Goal: Information Seeking & Learning: Learn about a topic

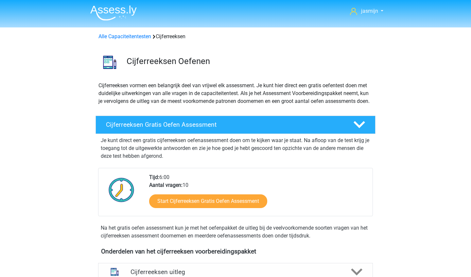
scroll to position [163, 0]
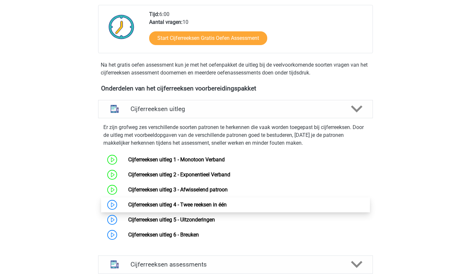
click at [164, 208] on link "Cijferreeksen uitleg 4 - Twee reeksen in één" at bounding box center [177, 205] width 98 height 6
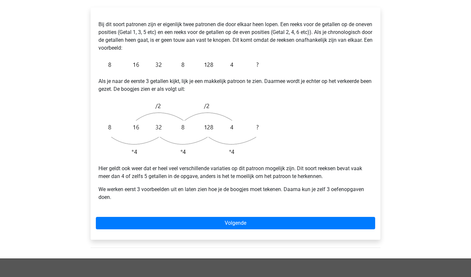
scroll to position [121, 0]
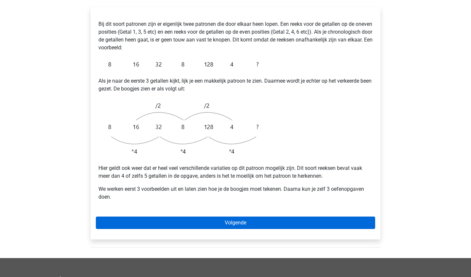
click at [248, 217] on link "Volgende" at bounding box center [235, 223] width 279 height 12
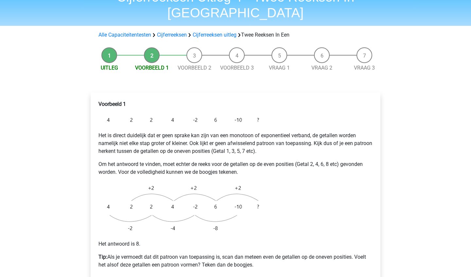
scroll to position [38, 0]
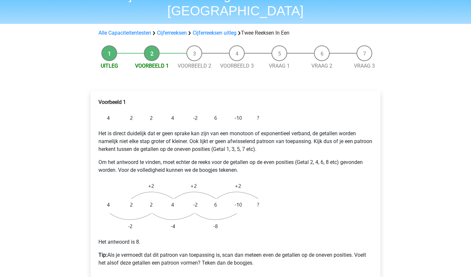
click at [214, 111] on img at bounding box center [179, 117] width 163 height 13
click at [256, 111] on img at bounding box center [179, 117] width 163 height 13
click at [242, 111] on img at bounding box center [179, 117] width 163 height 13
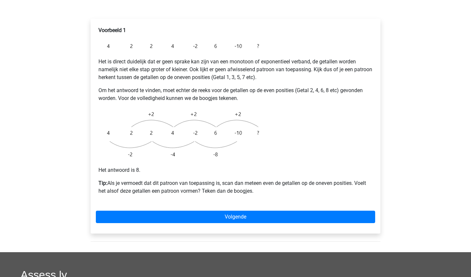
scroll to position [110, 0]
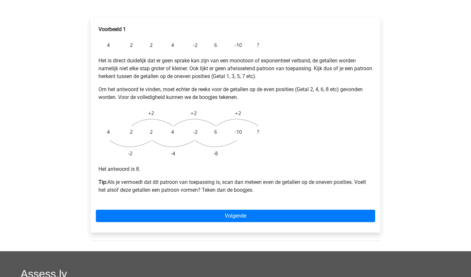
click at [186, 207] on div "Voorbeeld 1 Het is direct duidelijk dat er geen sprake kan zijn van een monotoo…" at bounding box center [236, 125] width 290 height 215
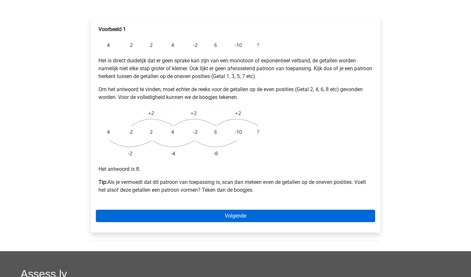
click at [190, 210] on link "Volgende" at bounding box center [235, 216] width 279 height 12
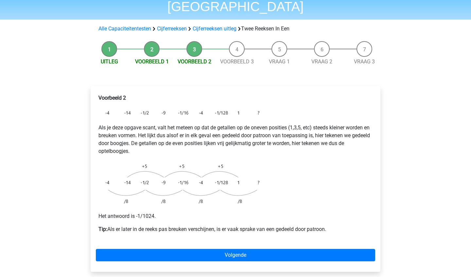
scroll to position [44, 0]
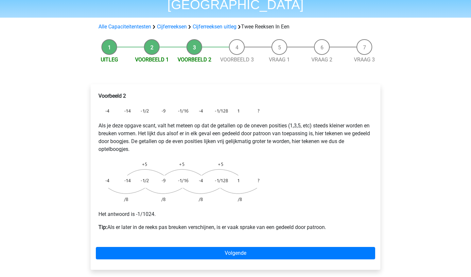
drag, startPoint x: 109, startPoint y: 210, endPoint x: 109, endPoint y: 219, distance: 8.5
click at [109, 219] on div "Voorbeeld 2 Als je deze opgave scant, valt het meteen op dat de getallen op de …" at bounding box center [235, 165] width 279 height 150
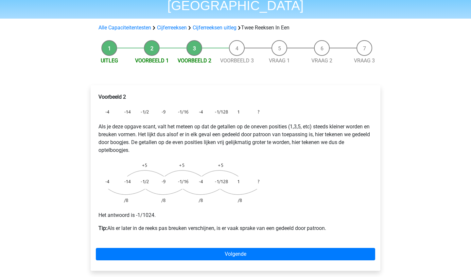
scroll to position [43, 0]
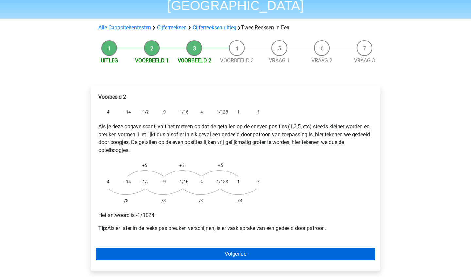
click at [141, 248] on link "Volgende" at bounding box center [235, 254] width 279 height 12
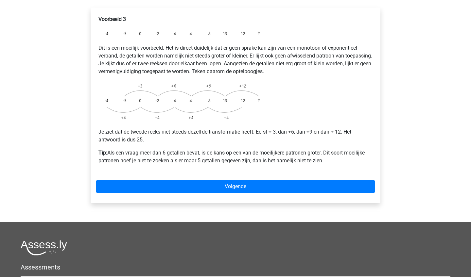
scroll to position [123, 0]
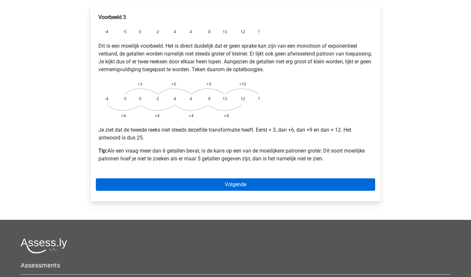
click at [196, 178] on link "Volgende" at bounding box center [235, 184] width 279 height 12
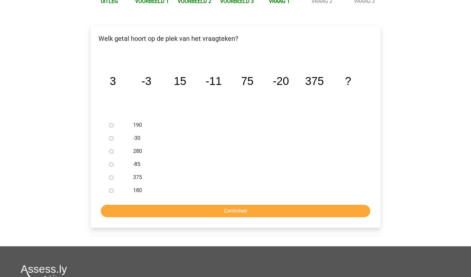
scroll to position [104, 0]
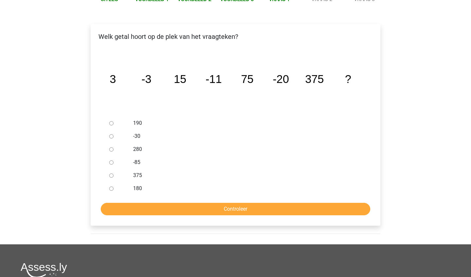
click at [111, 130] on div at bounding box center [118, 136] width 22 height 13
click at [111, 134] on input "-30" at bounding box center [111, 136] width 4 height 4
radio input "true"
click at [170, 203] on input "Controleer" at bounding box center [235, 209] width 269 height 12
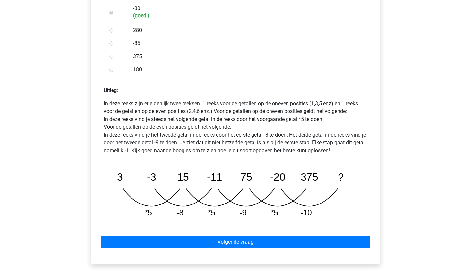
scroll to position [241, 0]
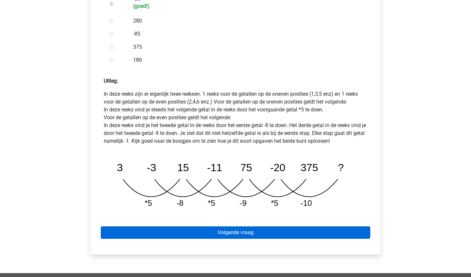
click at [303, 226] on link "Volgende vraag" at bounding box center [235, 232] width 269 height 12
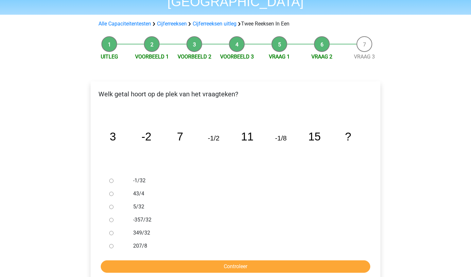
scroll to position [48, 0]
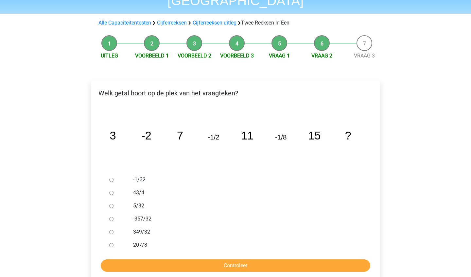
click at [108, 173] on div at bounding box center [118, 179] width 22 height 13
click at [112, 178] on input "-1/32" at bounding box center [111, 180] width 4 height 4
radio input "true"
click at [279, 259] on input "Controleer" at bounding box center [235, 265] width 269 height 12
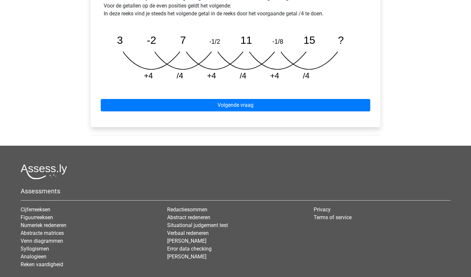
scroll to position [360, 0]
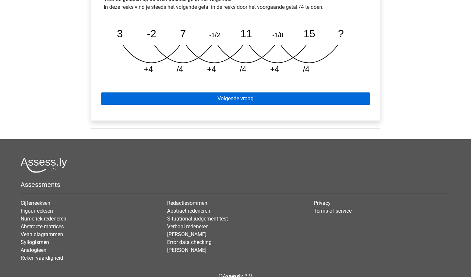
click at [272, 92] on link "Volgende vraag" at bounding box center [235, 98] width 269 height 12
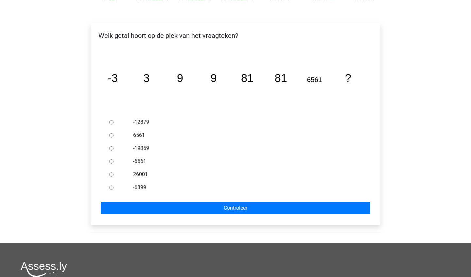
scroll to position [105, 0]
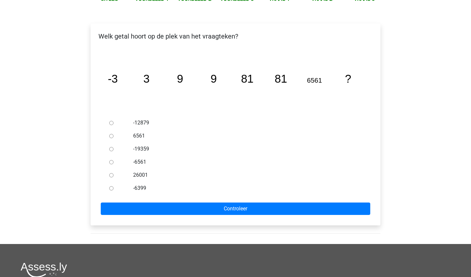
click at [111, 134] on input "6561" at bounding box center [111, 136] width 4 height 4
radio input "true"
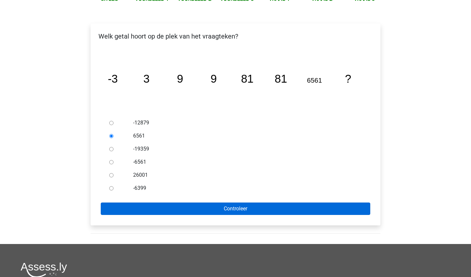
click at [142, 203] on input "Controleer" at bounding box center [235, 209] width 269 height 12
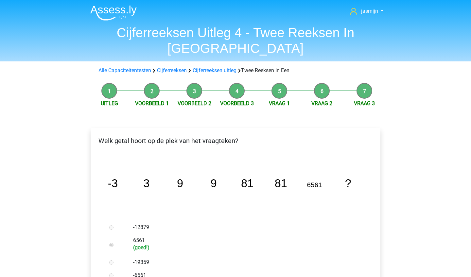
scroll to position [11, 0]
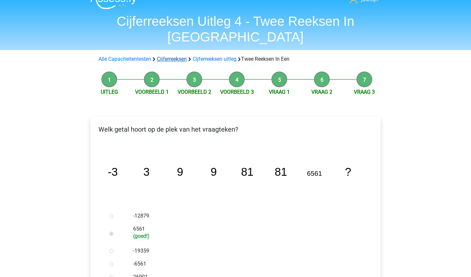
click at [173, 56] on link "Cijferreeksen" at bounding box center [172, 59] width 30 height 6
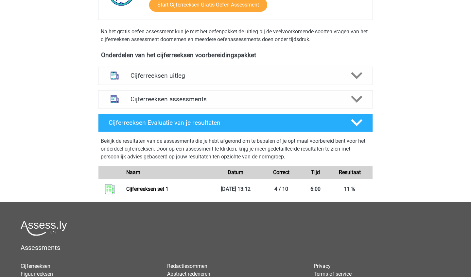
scroll to position [189, 0]
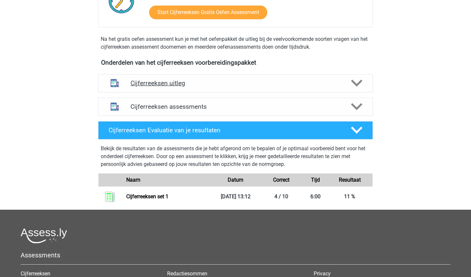
click at [241, 83] on div "Cijferreeksen uitleg" at bounding box center [235, 83] width 274 height 18
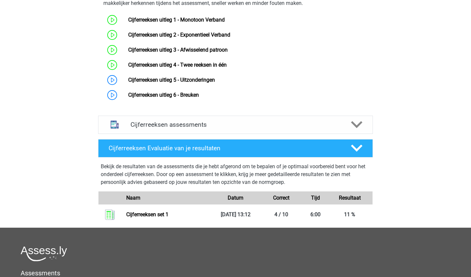
scroll to position [322, 0]
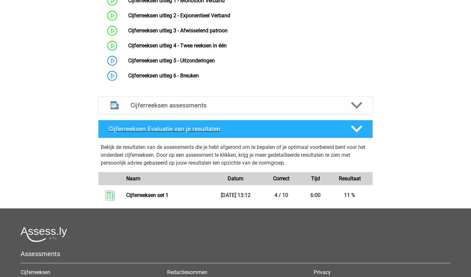
click at [259, 133] on h4 "Cijferreeksen Evaluatie van je resultaten" at bounding box center [224, 129] width 232 height 8
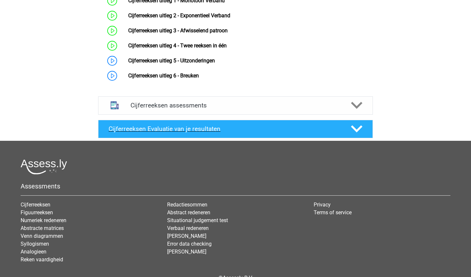
click at [259, 133] on h4 "Cijferreeksen Evaluatie van je resultaten" at bounding box center [224, 129] width 232 height 8
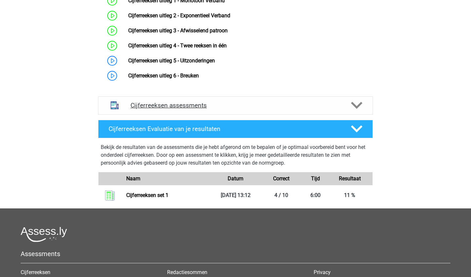
click at [265, 109] on h4 "Cijferreeksen assessments" at bounding box center [235, 106] width 210 height 8
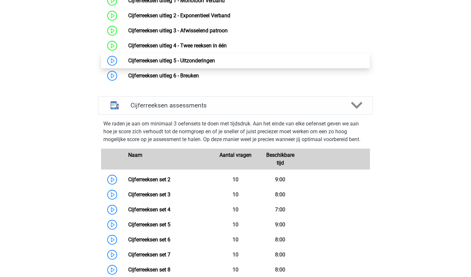
click at [204, 64] on link "Cijferreeksen uitleg 5 - Uitzonderingen" at bounding box center [171, 61] width 87 height 6
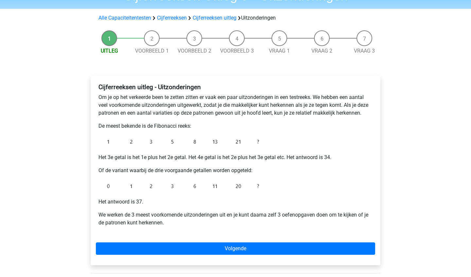
scroll to position [38, 0]
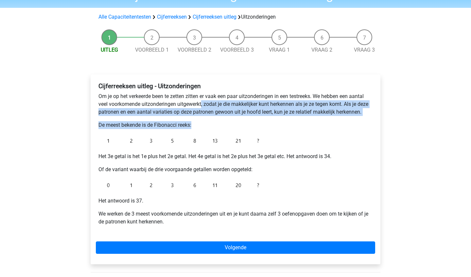
drag, startPoint x: 202, startPoint y: 105, endPoint x: 198, endPoint y: 122, distance: 17.5
click at [198, 123] on div "Cijferreeksen uitleg - Uitzonderingen Om je op het verkeerde been te zetten zit…" at bounding box center [235, 157] width 279 height 154
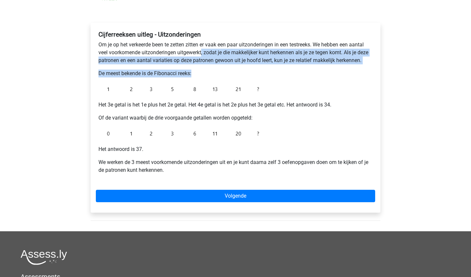
scroll to position [92, 0]
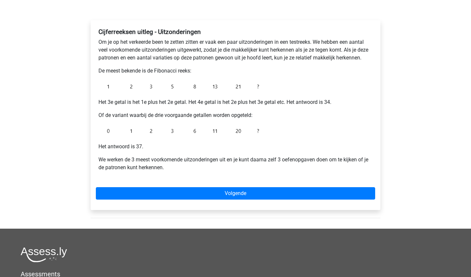
click at [259, 76] on div "Cijferreeksen uitleg - Uitzonderingen Om je op het verkeerde been te zetten zit…" at bounding box center [235, 102] width 279 height 154
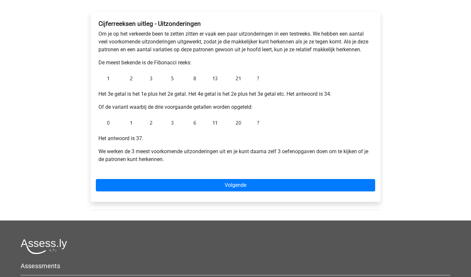
scroll to position [101, 0]
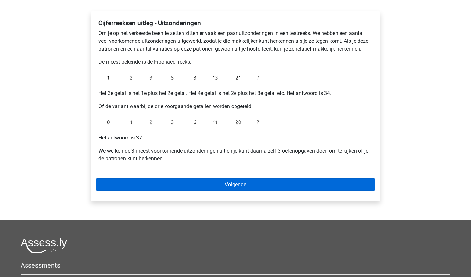
click at [207, 184] on link "Volgende" at bounding box center [235, 184] width 279 height 12
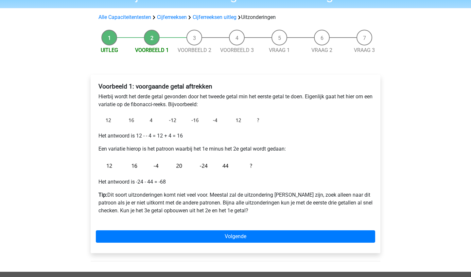
scroll to position [38, 0]
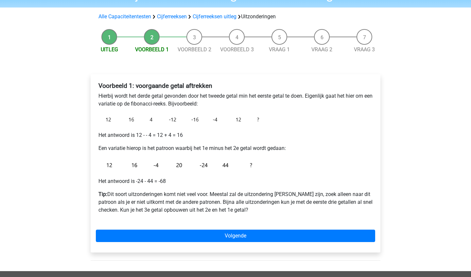
click at [149, 40] on li "Voorbeeld 1" at bounding box center [151, 41] width 42 height 25
click at [148, 49] on link "Voorbeeld 1" at bounding box center [152, 49] width 34 height 6
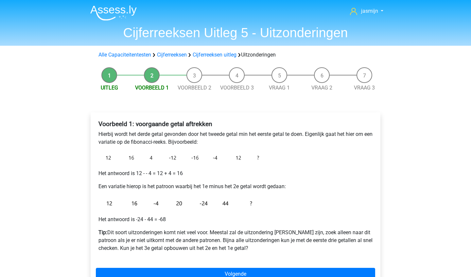
click at [111, 77] on li "Uitleg" at bounding box center [109, 79] width 42 height 25
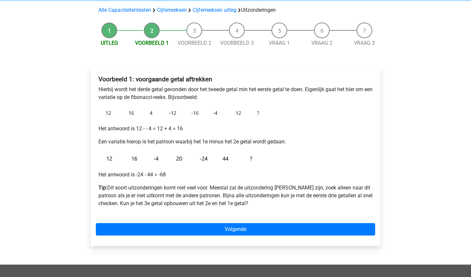
scroll to position [43, 0]
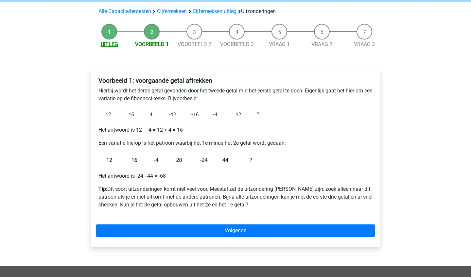
click at [115, 44] on link "Uitleg" at bounding box center [109, 44] width 17 height 6
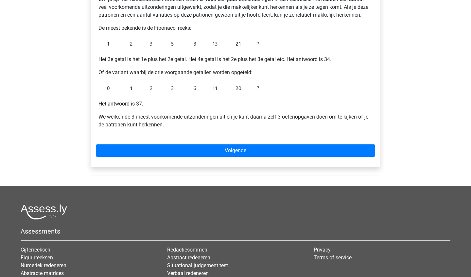
scroll to position [138, 0]
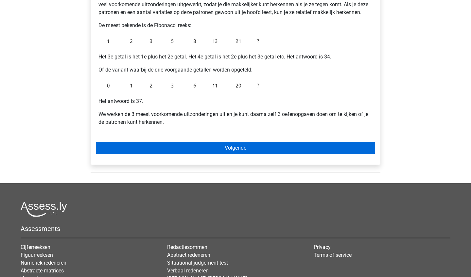
click at [236, 146] on link "Volgende" at bounding box center [235, 148] width 279 height 12
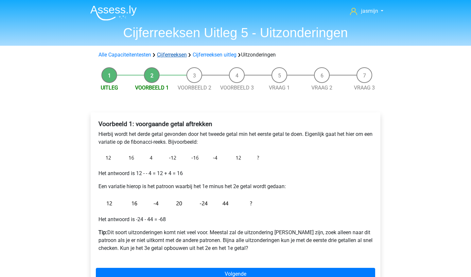
click at [164, 54] on link "Cijferreeksen" at bounding box center [172, 55] width 30 height 6
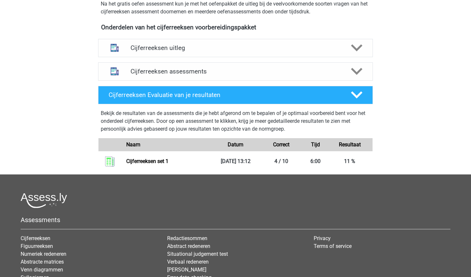
scroll to position [227, 0]
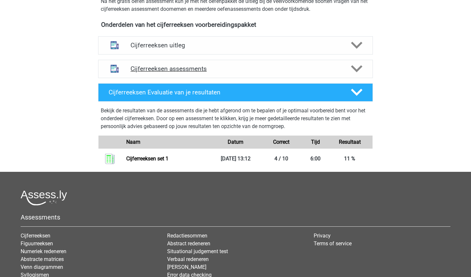
click at [240, 73] on h4 "Cijferreeksen assessments" at bounding box center [235, 69] width 210 height 8
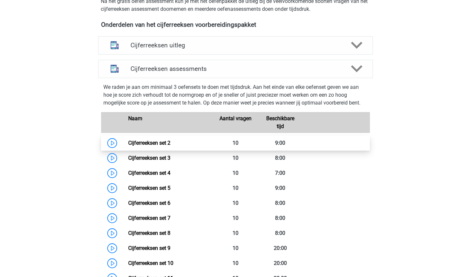
click at [164, 146] on link "Cijferreeksen set 2" at bounding box center [149, 143] width 42 height 6
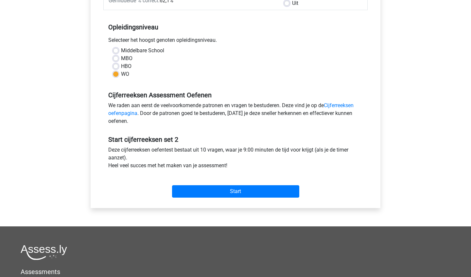
scroll to position [155, 0]
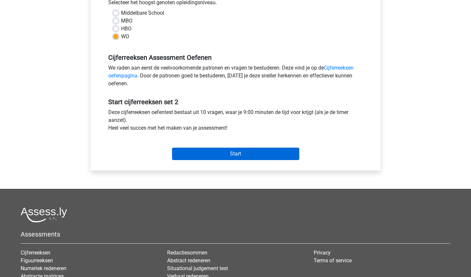
click at [230, 154] on input "Start" at bounding box center [235, 154] width 127 height 12
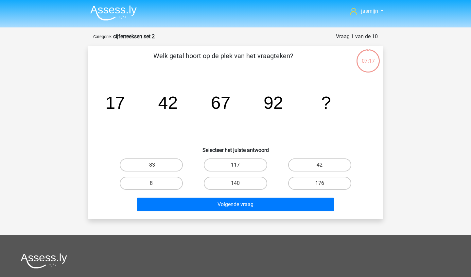
click at [241, 166] on label "117" at bounding box center [235, 164] width 63 height 13
click at [240, 166] on input "117" at bounding box center [237, 167] width 4 height 4
radio input "true"
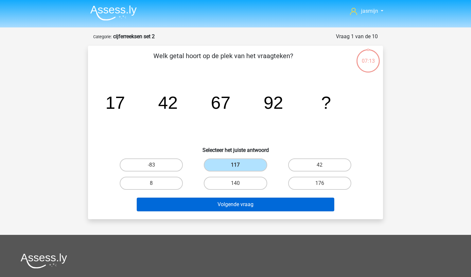
click at [268, 199] on button "Volgende vraag" at bounding box center [236, 205] width 198 height 14
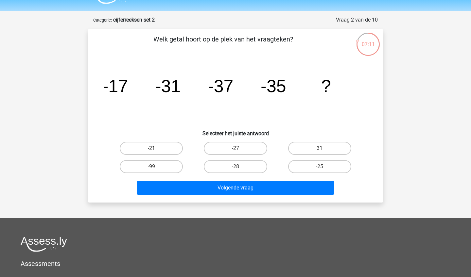
scroll to position [17, 0]
click at [307, 164] on label "-25" at bounding box center [319, 166] width 63 height 13
click at [319, 167] on input "-25" at bounding box center [321, 169] width 4 height 4
radio input "true"
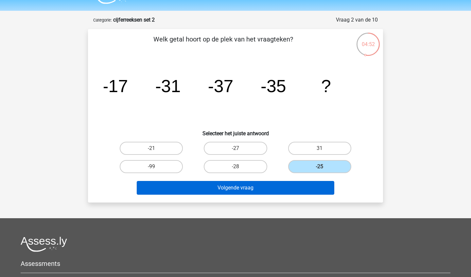
click at [298, 190] on button "Volgende vraag" at bounding box center [236, 188] width 198 height 14
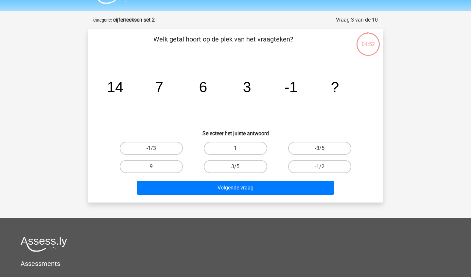
scroll to position [33, 0]
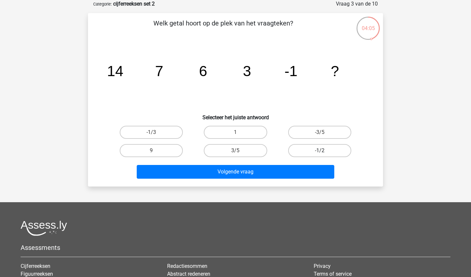
click at [337, 153] on label "-1/2" at bounding box center [319, 150] width 63 height 13
click at [323, 153] on input "-1/2" at bounding box center [321, 153] width 4 height 4
radio input "true"
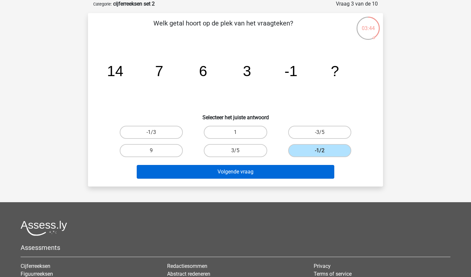
click at [222, 174] on button "Volgende vraag" at bounding box center [236, 172] width 198 height 14
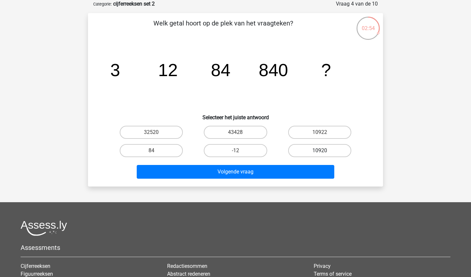
click at [335, 148] on label "10920" at bounding box center [319, 150] width 63 height 13
click at [323, 151] on input "10920" at bounding box center [321, 153] width 4 height 4
radio input "true"
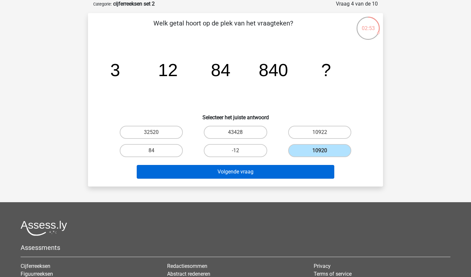
click at [315, 177] on button "Volgende vraag" at bounding box center [236, 172] width 198 height 14
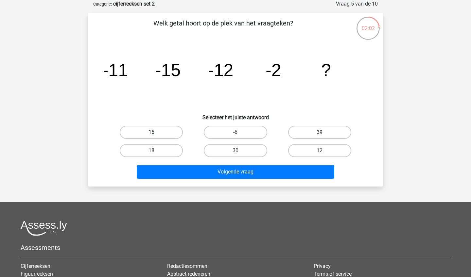
click at [182, 132] on label "15" at bounding box center [151, 132] width 63 height 13
click at [156, 132] on input "15" at bounding box center [153, 134] width 4 height 4
radio input "true"
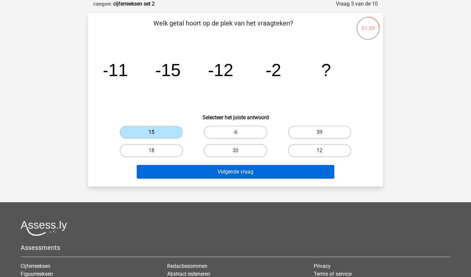
click at [228, 172] on button "Volgende vraag" at bounding box center [236, 172] width 198 height 14
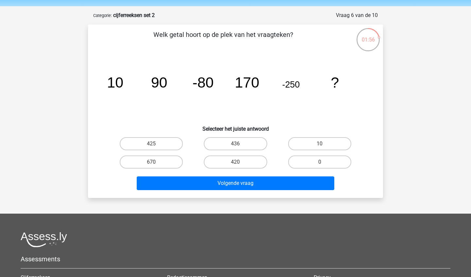
scroll to position [22, 0]
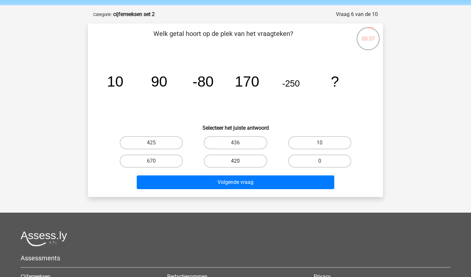
click at [246, 162] on label "420" at bounding box center [235, 161] width 63 height 13
click at [240, 162] on input "420" at bounding box center [237, 163] width 4 height 4
radio input "true"
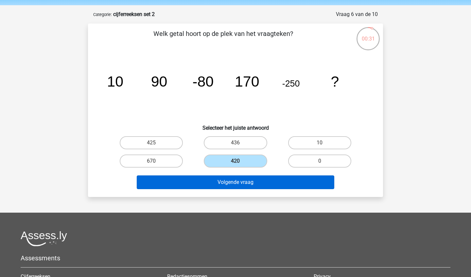
click at [249, 188] on button "Volgende vraag" at bounding box center [236, 182] width 198 height 14
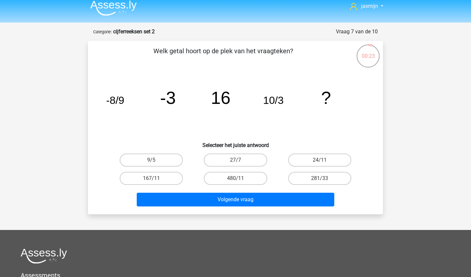
scroll to position [5, 0]
click at [306, 176] on label "281/33" at bounding box center [319, 178] width 63 height 13
click at [319, 178] on input "281/33" at bounding box center [321, 180] width 4 height 4
radio input "true"
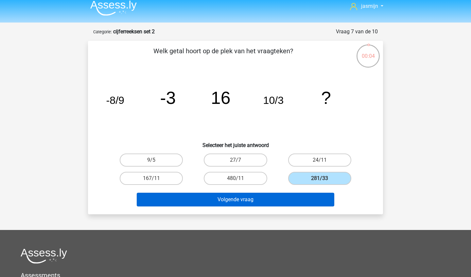
click at [274, 195] on button "Volgende vraag" at bounding box center [236, 200] width 198 height 14
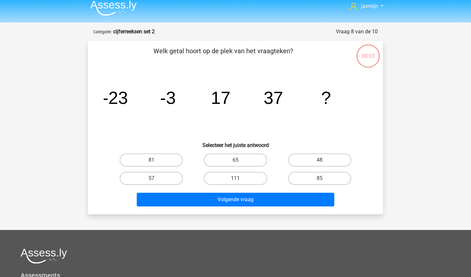
scroll to position [33, 0]
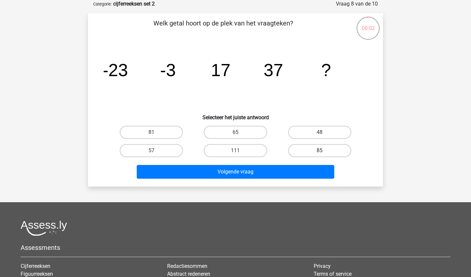
click at [304, 149] on label "85" at bounding box center [319, 150] width 63 height 13
click at [319, 151] on input "85" at bounding box center [321, 153] width 4 height 4
radio input "true"
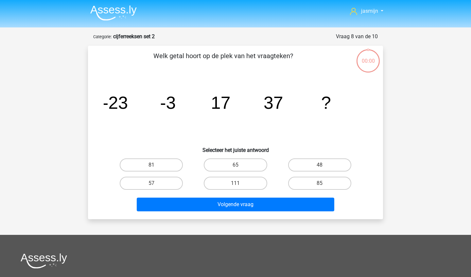
scroll to position [33, 0]
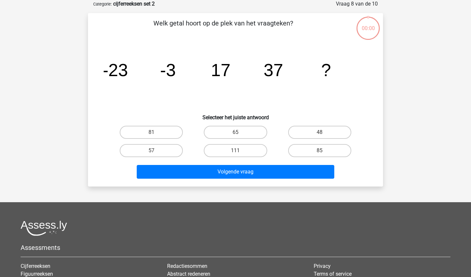
click at [317, 140] on div "48" at bounding box center [319, 132] width 84 height 18
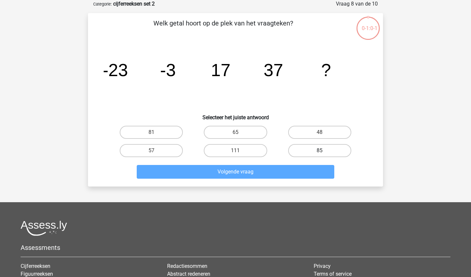
click at [318, 152] on label "85" at bounding box center [319, 150] width 63 height 13
click at [319, 152] on input "85" at bounding box center [321, 153] width 4 height 4
radio input "true"
click at [318, 162] on div "Volgende vraag" at bounding box center [235, 171] width 274 height 22
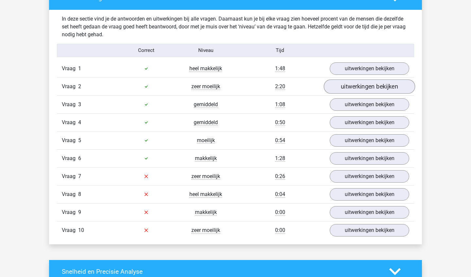
scroll to position [392, 0]
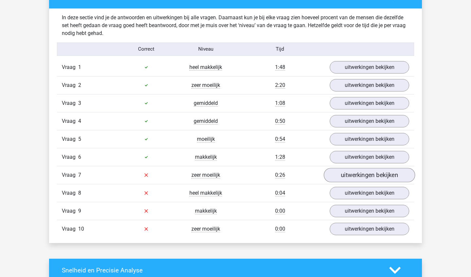
click at [342, 174] on link "uitwerkingen bekijken" at bounding box center [368, 175] width 91 height 14
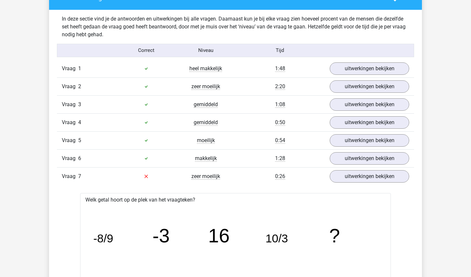
scroll to position [392, 0]
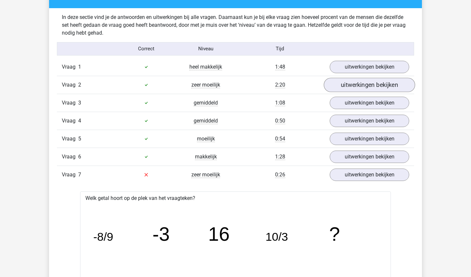
click at [348, 88] on link "uitwerkingen bekijken" at bounding box center [368, 85] width 91 height 14
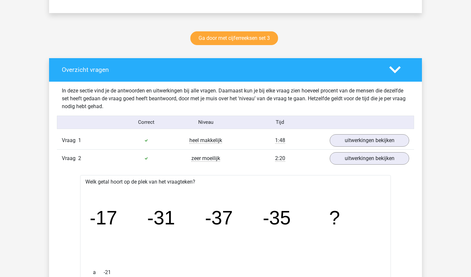
scroll to position [320, 0]
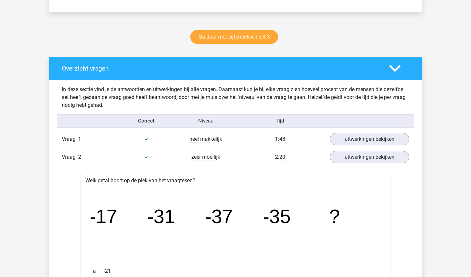
click at [392, 71] on icon at bounding box center [394, 68] width 11 height 11
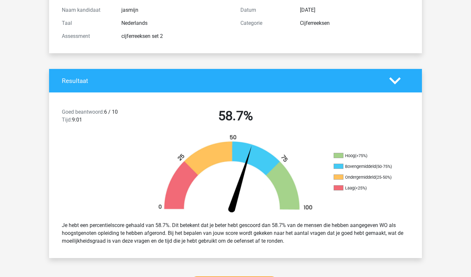
scroll to position [67, 0]
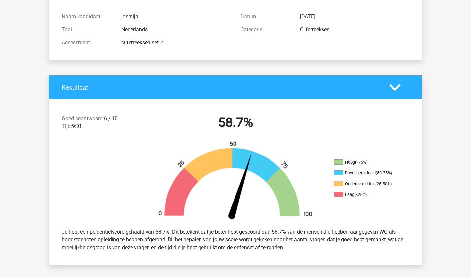
click at [400, 86] on icon at bounding box center [394, 87] width 11 height 11
